Goal: Task Accomplishment & Management: Manage account settings

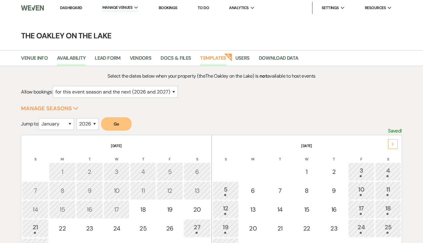
click at [220, 57] on link "Templates" at bounding box center [213, 60] width 26 height 12
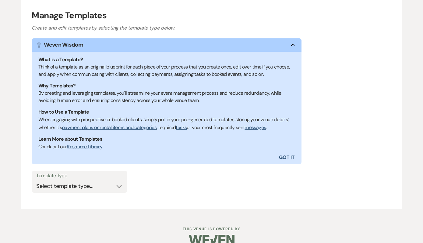
scroll to position [85, 0]
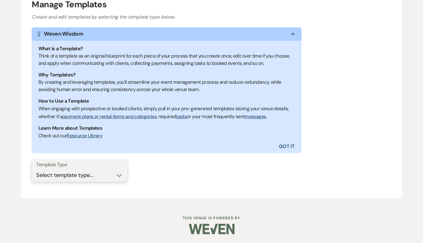
click at [101, 174] on select "Select template type... Task List Message Templates Payment Plan Inventory Item…" at bounding box center [79, 175] width 86 height 12
select select "Message Templates"
click at [36, 169] on select "Select template type... Task List Message Templates Payment Plan Inventory Item…" at bounding box center [79, 175] width 86 height 12
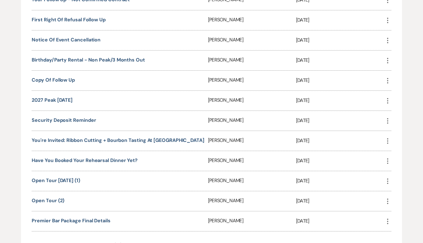
scroll to position [1286, 0]
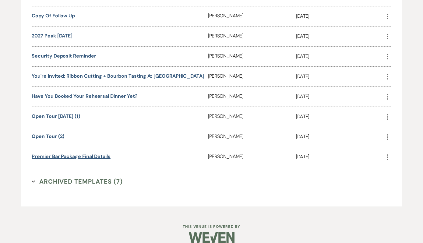
click at [80, 153] on link "Premier Bar Package Final Details" at bounding box center [71, 156] width 78 height 6
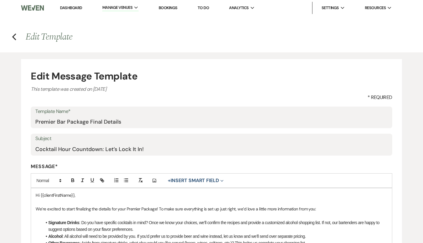
click at [77, 7] on link "Dashboard" at bounding box center [71, 7] width 22 height 5
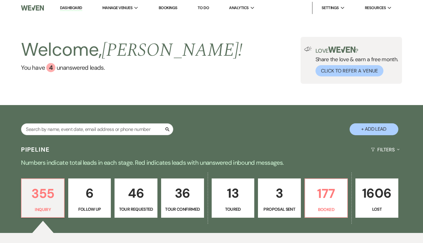
click at [340, 206] on p "Booked" at bounding box center [325, 209] width 35 height 7
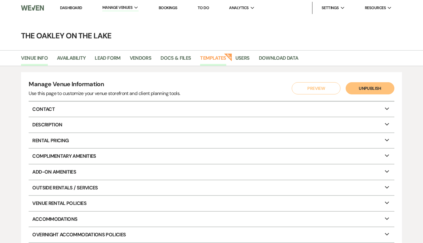
click at [211, 57] on link "Templates" at bounding box center [213, 60] width 26 height 12
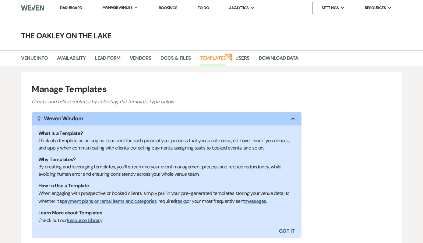
scroll to position [85, 0]
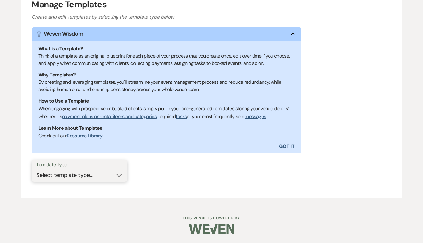
click at [84, 169] on select "Select template type... Task List Message Templates Payment Plan Inventory Item…" at bounding box center [79, 175] width 86 height 12
select select "Message Templates"
click at [36, 169] on select "Select template type... Task List Message Templates Payment Plan Inventory Item…" at bounding box center [79, 175] width 86 height 12
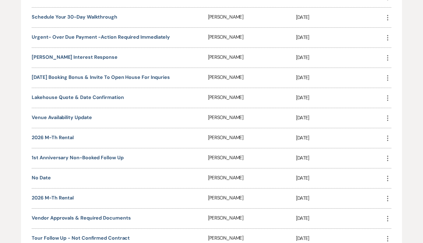
scroll to position [1286, 0]
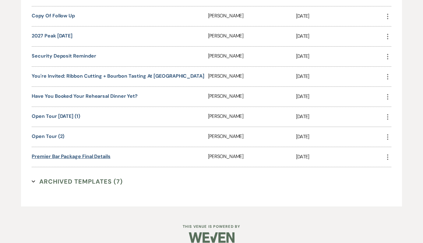
click at [68, 153] on link "Premier Bar Package Final Details" at bounding box center [71, 156] width 78 height 6
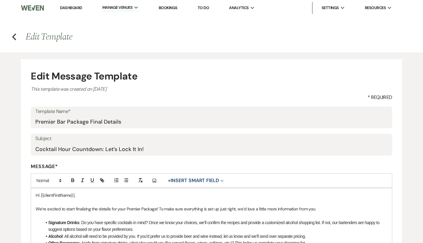
click at [129, 225] on li "Signature Drinks : Do you have specific cocktails in mind? Once we know your ch…" at bounding box center [214, 226] width 345 height 14
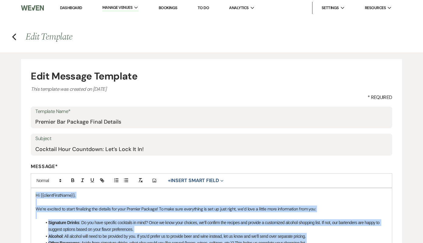
copy div "Hi {{clientFirstName}}, We’re excited to start finalizing the details for your …"
click at [64, 7] on link "Dashboard" at bounding box center [71, 7] width 22 height 5
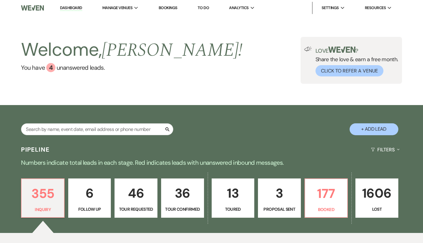
click at [336, 108] on div "Search + Add Lead" at bounding box center [211, 124] width 423 height 32
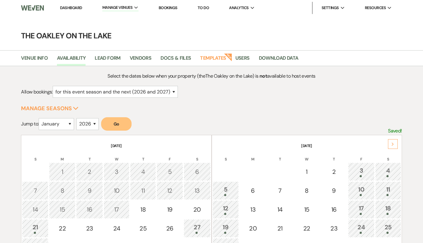
click at [80, 8] on link "Dashboard" at bounding box center [71, 7] width 22 height 5
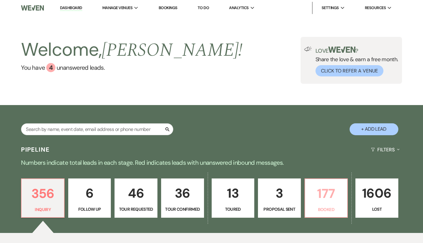
click at [324, 199] on p "177" at bounding box center [325, 193] width 35 height 20
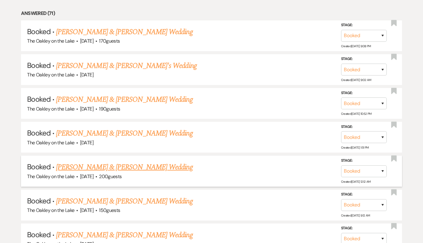
scroll to position [363, 0]
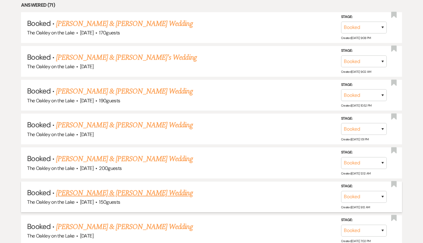
click at [139, 189] on link "[PERSON_NAME] & [PERSON_NAME] Wedding" at bounding box center [124, 192] width 136 height 11
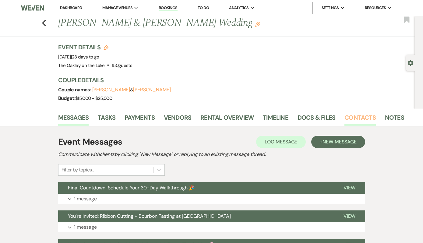
click at [362, 116] on link "Contacts" at bounding box center [359, 119] width 31 height 13
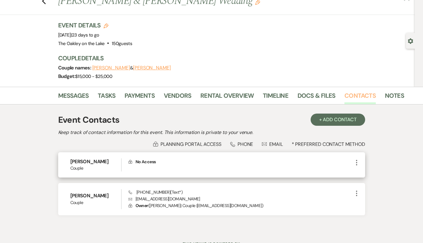
scroll to position [33, 0]
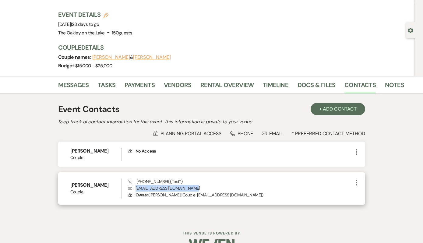
drag, startPoint x: 194, startPoint y: 189, endPoint x: 134, endPoint y: 187, distance: 59.7
click at [134, 187] on p "Envelope [EMAIL_ADDRESS][DOMAIN_NAME]" at bounding box center [240, 188] width 224 height 7
copy p "[EMAIL_ADDRESS][DOMAIN_NAME]"
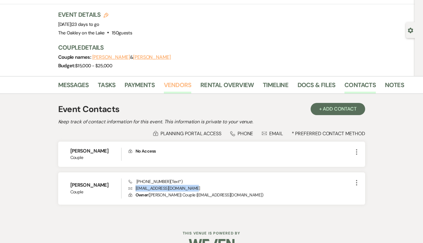
click at [165, 86] on link "Vendors" at bounding box center [177, 86] width 27 height 13
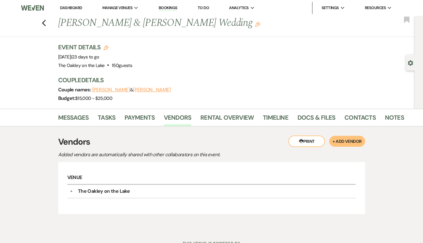
click at [56, 118] on ul "Messages Tasks Payments Vendors Rental Overview Timeline Docs & Files Contacts …" at bounding box center [211, 118] width 347 height 15
click at [68, 119] on link "Messages" at bounding box center [73, 119] width 31 height 13
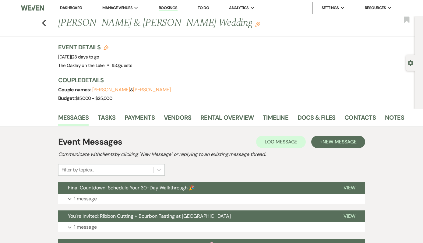
click at [80, 9] on link "Dashboard" at bounding box center [71, 7] width 22 height 5
